Goal: Task Accomplishment & Management: Use online tool/utility

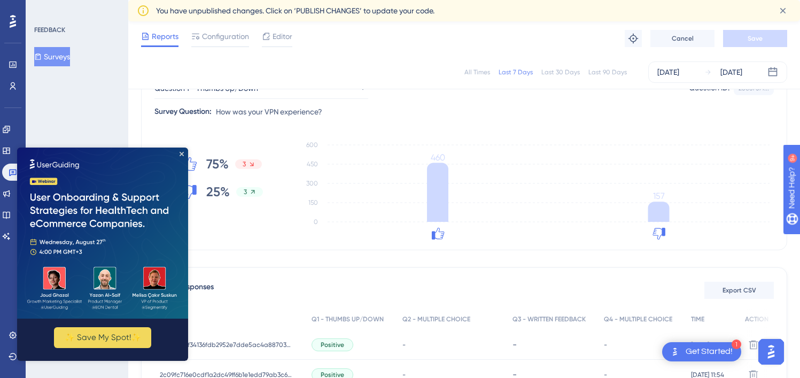
click at [180, 158] on img at bounding box center [102, 233] width 171 height 171
click at [184, 155] on img at bounding box center [102, 233] width 171 height 171
click at [742, 71] on div "[DATE]" at bounding box center [731, 72] width 22 height 13
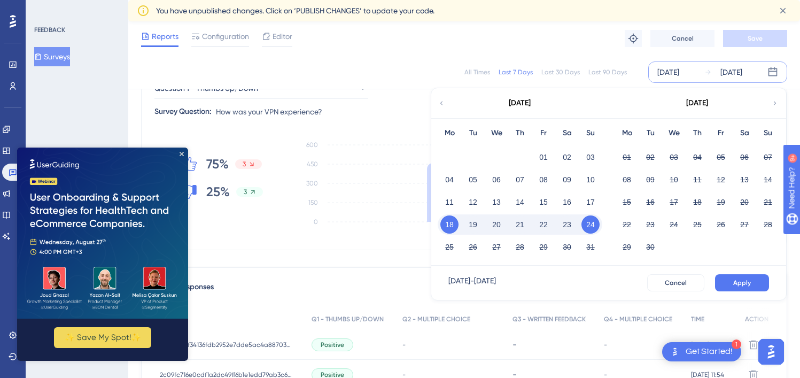
click at [550, 226] on button "22" at bounding box center [543, 224] width 18 height 18
click at [739, 284] on span "Apply" at bounding box center [742, 282] width 18 height 9
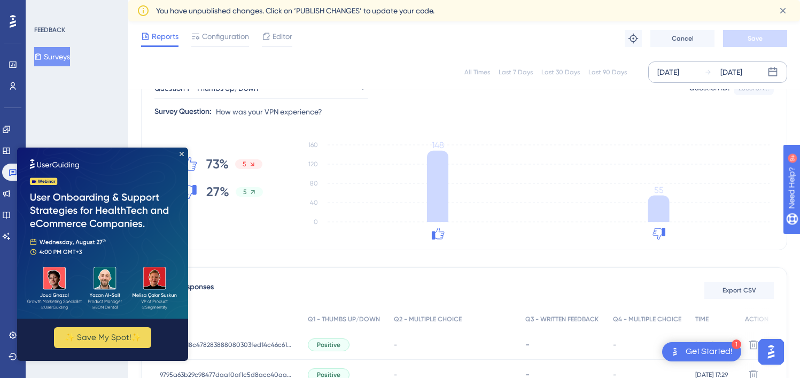
click at [721, 75] on div "[DATE]" at bounding box center [731, 72] width 22 height 13
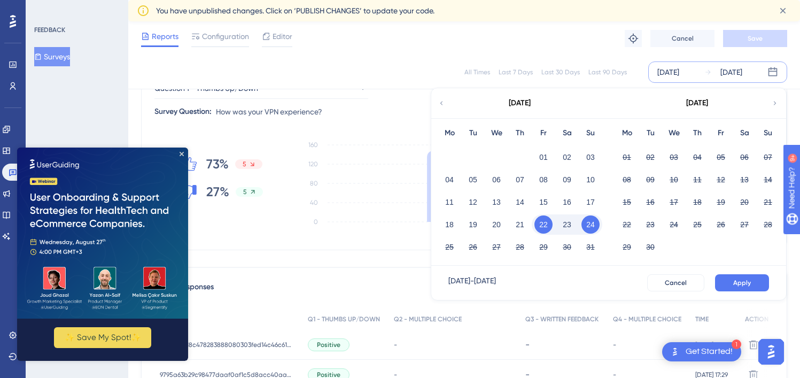
click at [546, 225] on button "22" at bounding box center [543, 224] width 18 height 18
click at [760, 282] on button "Apply" at bounding box center [742, 282] width 54 height 17
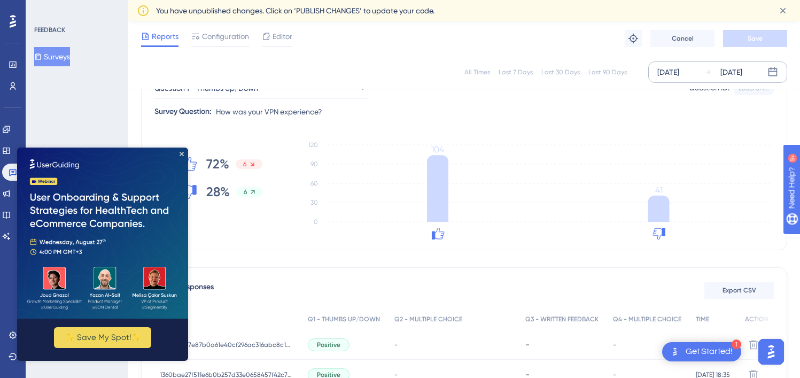
click at [734, 73] on div "[DATE]" at bounding box center [731, 72] width 22 height 13
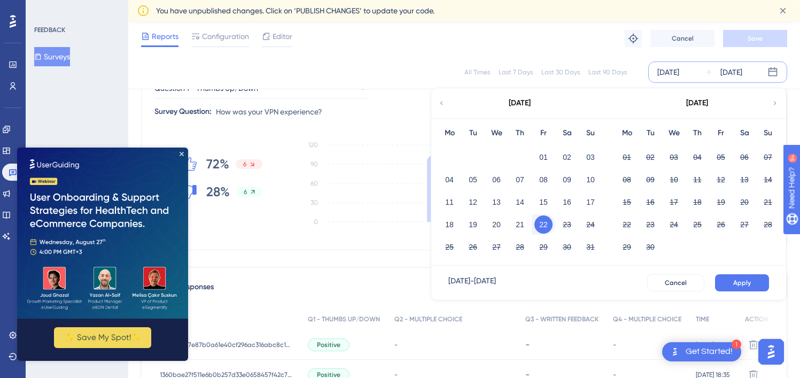
click at [556, 222] on div "23" at bounding box center [567, 224] width 24 height 20
drag, startPoint x: 548, startPoint y: 222, endPoint x: 554, endPoint y: 222, distance: 5.9
click at [553, 222] on div "22" at bounding box center [544, 224] width 24 height 20
click at [541, 224] on button "22" at bounding box center [543, 224] width 18 height 18
click at [563, 223] on button "23" at bounding box center [567, 224] width 18 height 18
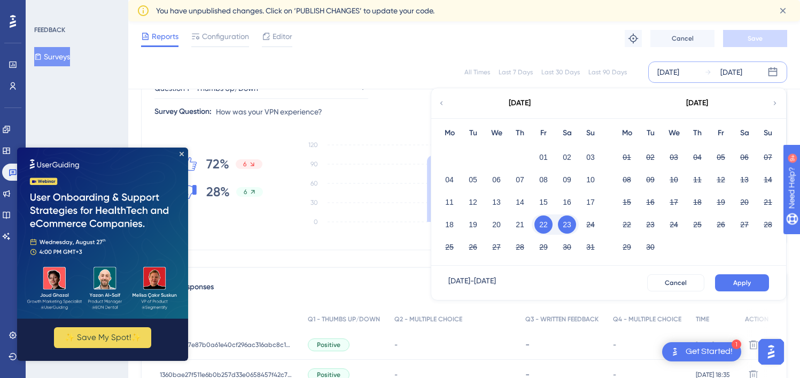
click at [563, 223] on button "23" at bounding box center [567, 224] width 18 height 18
click at [747, 286] on span "Apply" at bounding box center [742, 282] width 18 height 9
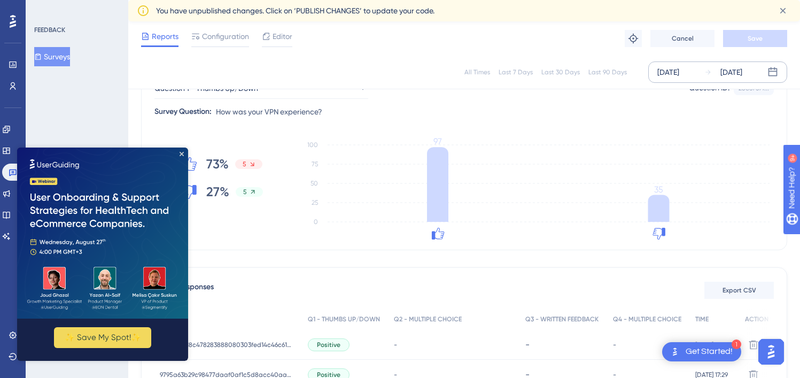
click at [735, 66] on div "[DATE]" at bounding box center [731, 72] width 22 height 13
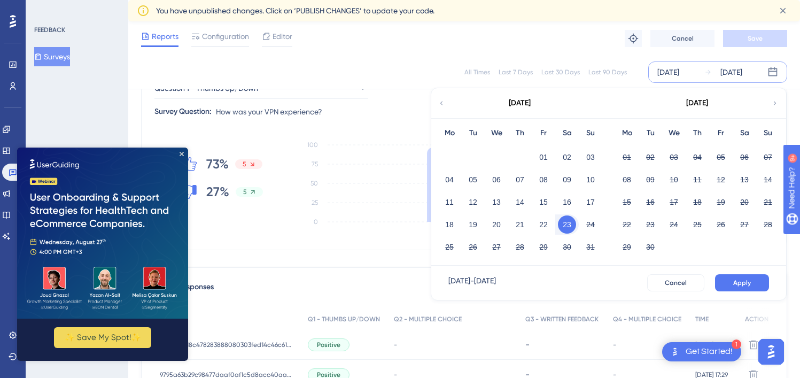
click at [564, 221] on button "23" at bounding box center [567, 224] width 18 height 18
click at [587, 222] on button "24" at bounding box center [591, 224] width 18 height 18
click at [735, 275] on button "Apply" at bounding box center [742, 282] width 54 height 17
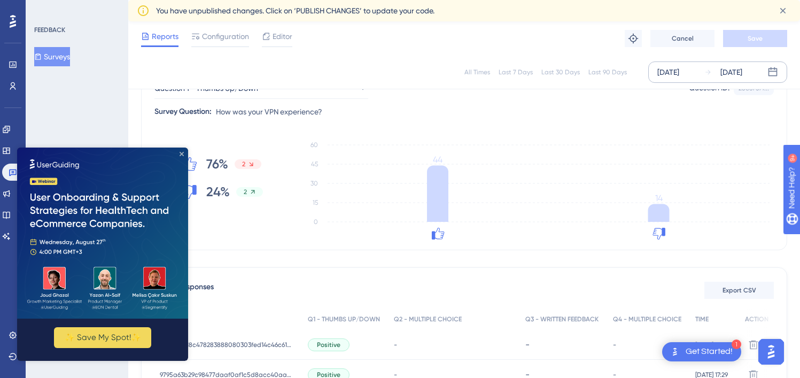
click at [182, 154] on icon "Close Preview" at bounding box center [182, 154] width 4 height 4
